Goal: Information Seeking & Learning: Learn about a topic

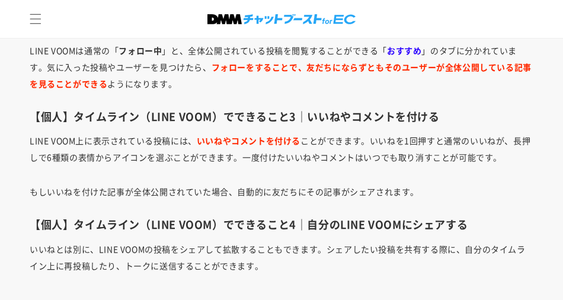
scroll to position [3140, 0]
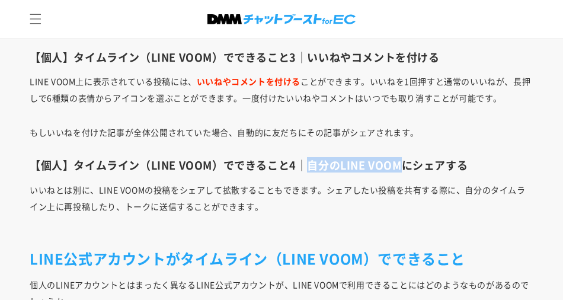
drag, startPoint x: 309, startPoint y: 162, endPoint x: 402, endPoint y: 165, distance: 93.1
click at [402, 165] on h3 "【個人】タイムライン（LINE VOOM）でできること4｜自分のLINE VOOMにシェアする" at bounding box center [282, 165] width 504 height 14
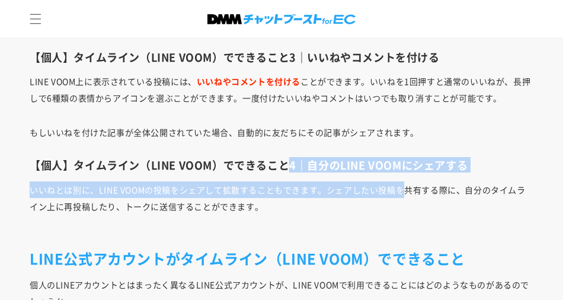
drag, startPoint x: 287, startPoint y: 161, endPoint x: 412, endPoint y: 175, distance: 126.4
drag, startPoint x: 292, startPoint y: 158, endPoint x: 415, endPoint y: 177, distance: 124.7
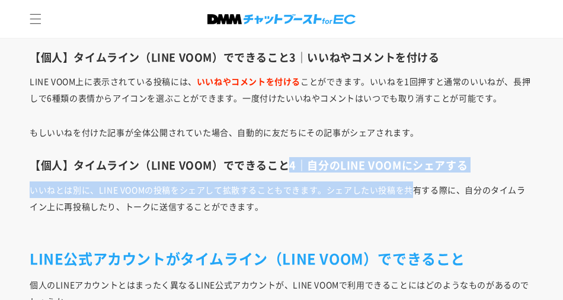
drag, startPoint x: 251, startPoint y: 163, endPoint x: 418, endPoint y: 182, distance: 167.6
click at [418, 182] on p "いいねとは別に、LINE VOOMの投稿をシェアして拡散することもできます。シェアしたい投稿を共有する際に、自分のタイムライン上に再投稿したり、トークに送信す…" at bounding box center [282, 206] width 504 height 50
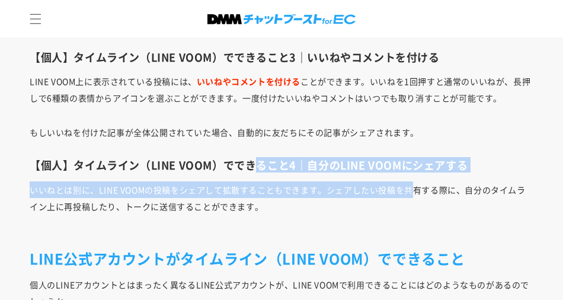
drag, startPoint x: 256, startPoint y: 164, endPoint x: 421, endPoint y: 183, distance: 165.9
click at [421, 183] on p "いいねとは別に、LINE VOOMの投稿をシェアして拡散することもできます。シェアしたい投稿を共有する際に、自分のタイムライン上に再投稿したり、トークに送信す…" at bounding box center [282, 206] width 504 height 50
drag, startPoint x: 221, startPoint y: 164, endPoint x: 427, endPoint y: 191, distance: 207.4
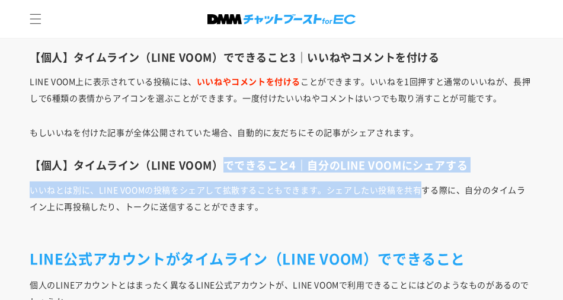
click at [427, 191] on p "いいねとは別に、LINE VOOMの投稿をシェアして拡散することもできます。シェアしたい投稿を共有する際に、自分のタイムライン上に再投稿したり、トークに送信す…" at bounding box center [282, 206] width 504 height 50
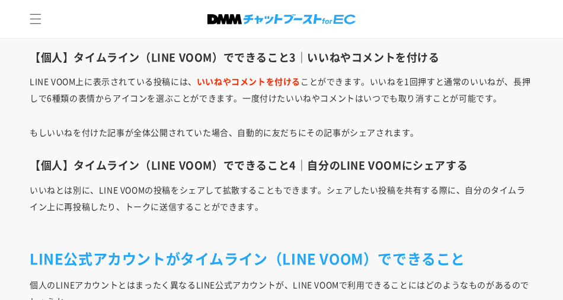
scroll to position [3377, 0]
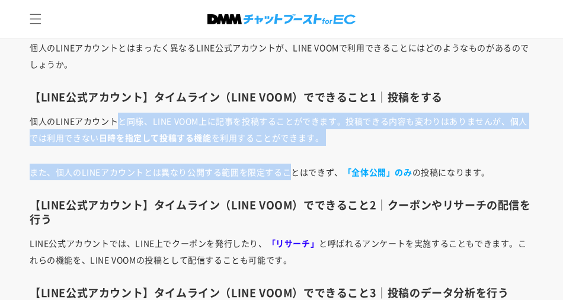
drag, startPoint x: 118, startPoint y: 106, endPoint x: 291, endPoint y: 146, distance: 177.6
click at [291, 146] on div "自分がタイムライン（LINE VOOM）に投稿した内容を、どのぐらいの人が見てくれたのか気になったことはありませんか？ LINE VOOM 投稿でできることと…" at bounding box center [281, 238] width 563 height 6130
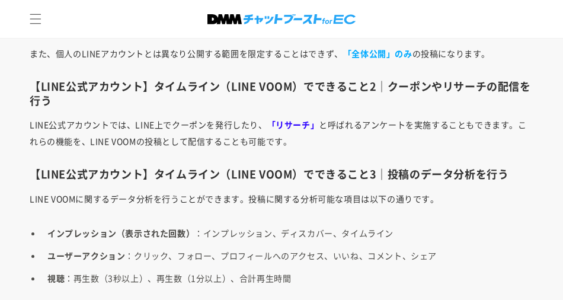
scroll to position [3555, 0]
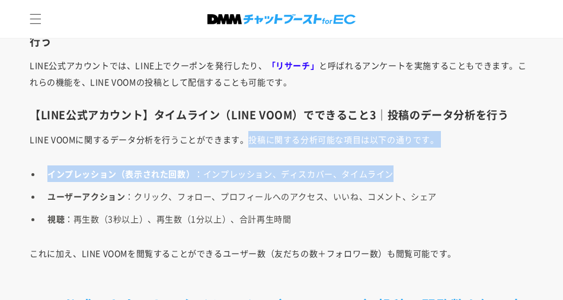
drag, startPoint x: 245, startPoint y: 134, endPoint x: 428, endPoint y: 150, distance: 183.2
click at [428, 150] on div "自分がタイムライン（LINE VOOM）に投稿した内容を、どのぐらいの人が見てくれたのか気になったことはありませんか？ LINE VOOM 投稿でできることと…" at bounding box center [281, 60] width 563 height 6130
click at [424, 150] on div "自分がタイムライン（LINE VOOM）に投稿した内容を、どのぐらいの人が見てくれたのか気になったことはありませんか？ LINE VOOM 投稿でできることと…" at bounding box center [281, 60] width 563 height 6130
